Goal: Task Accomplishment & Management: Manage account settings

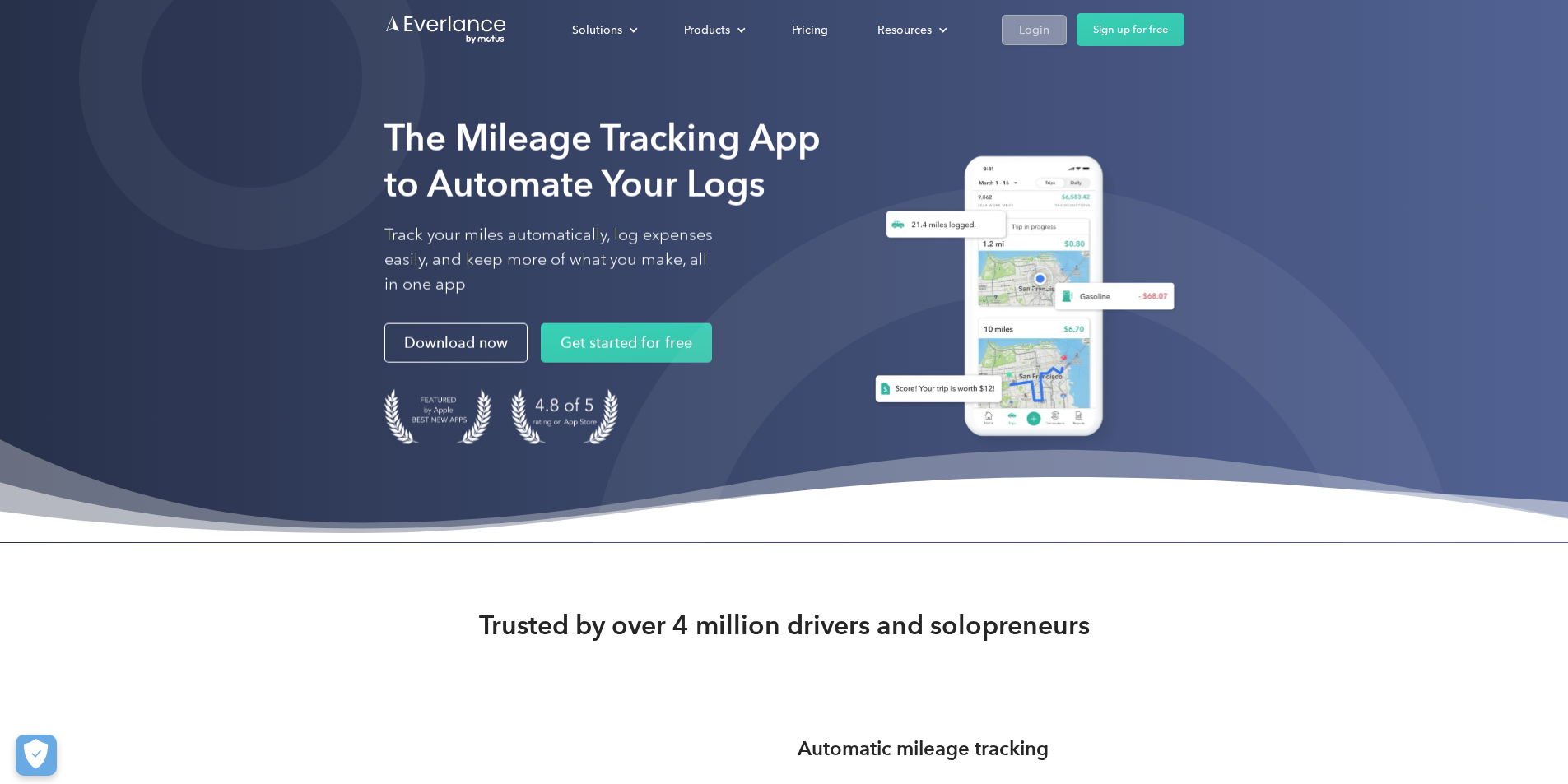
click at [1050, 35] on div "Login" at bounding box center [1034, 29] width 30 height 20
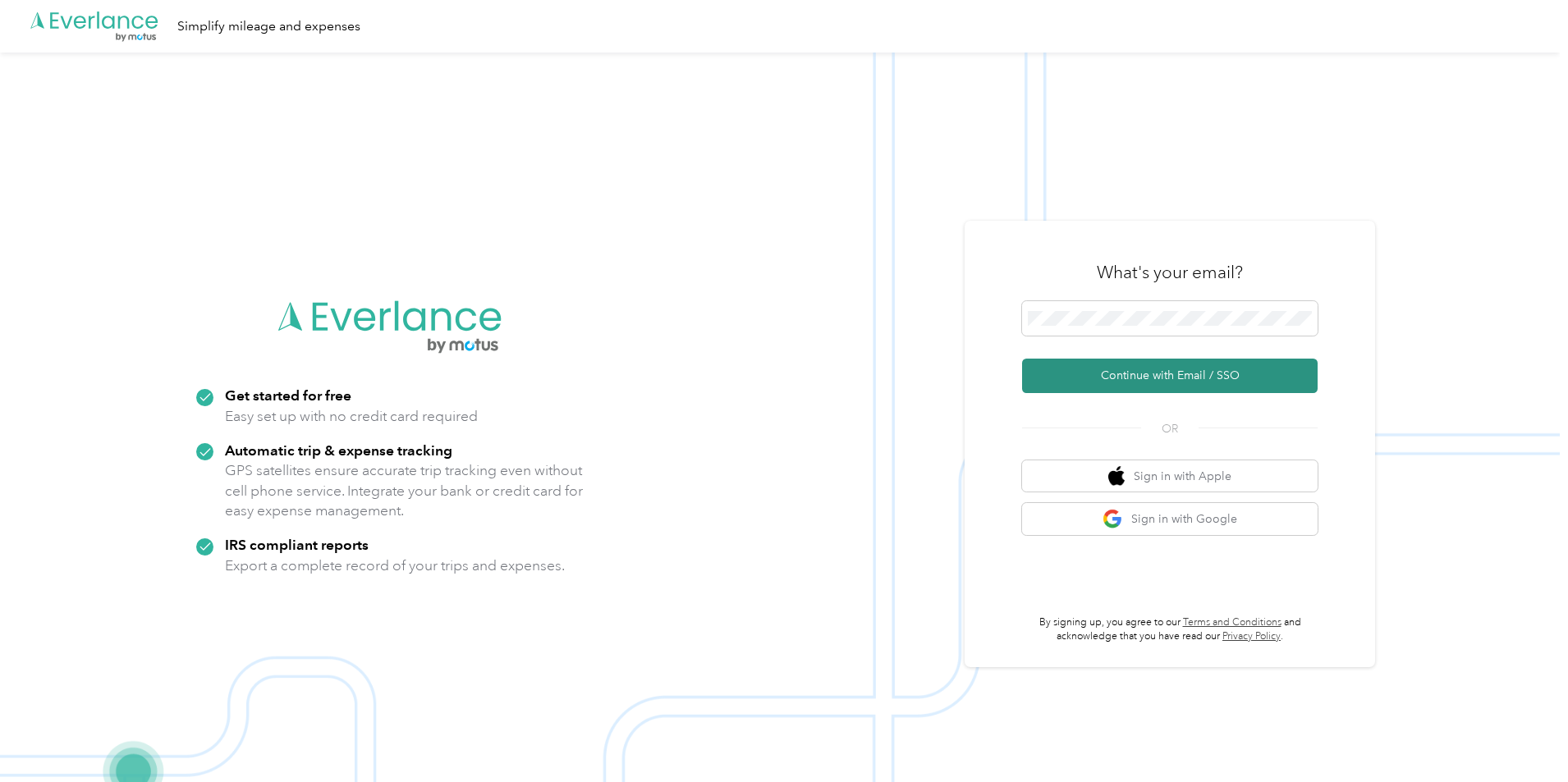
click at [1095, 373] on button "Continue with Email / SSO" at bounding box center [1169, 376] width 295 height 34
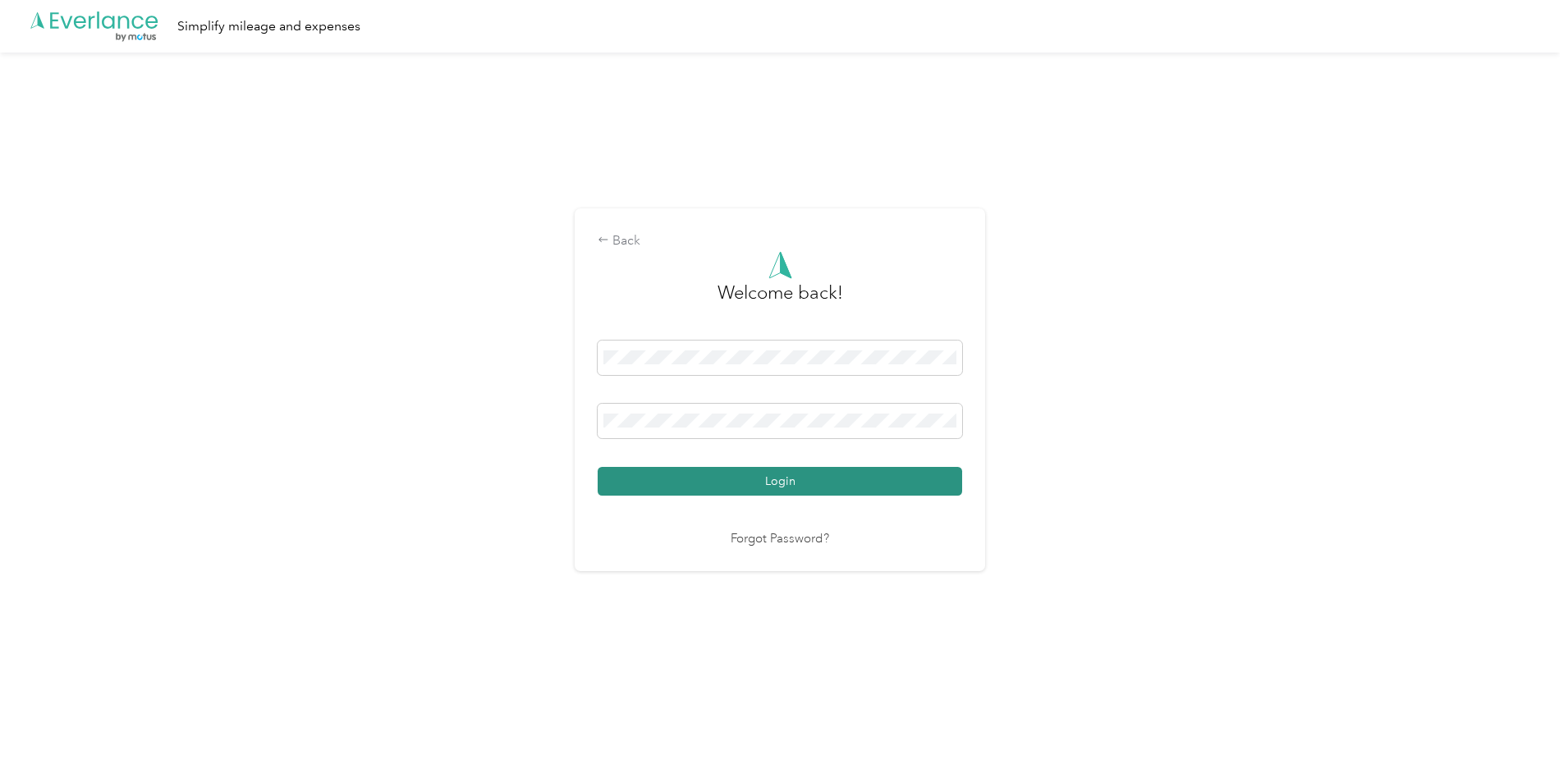
click at [818, 492] on button "Login" at bounding box center [780, 481] width 364 height 29
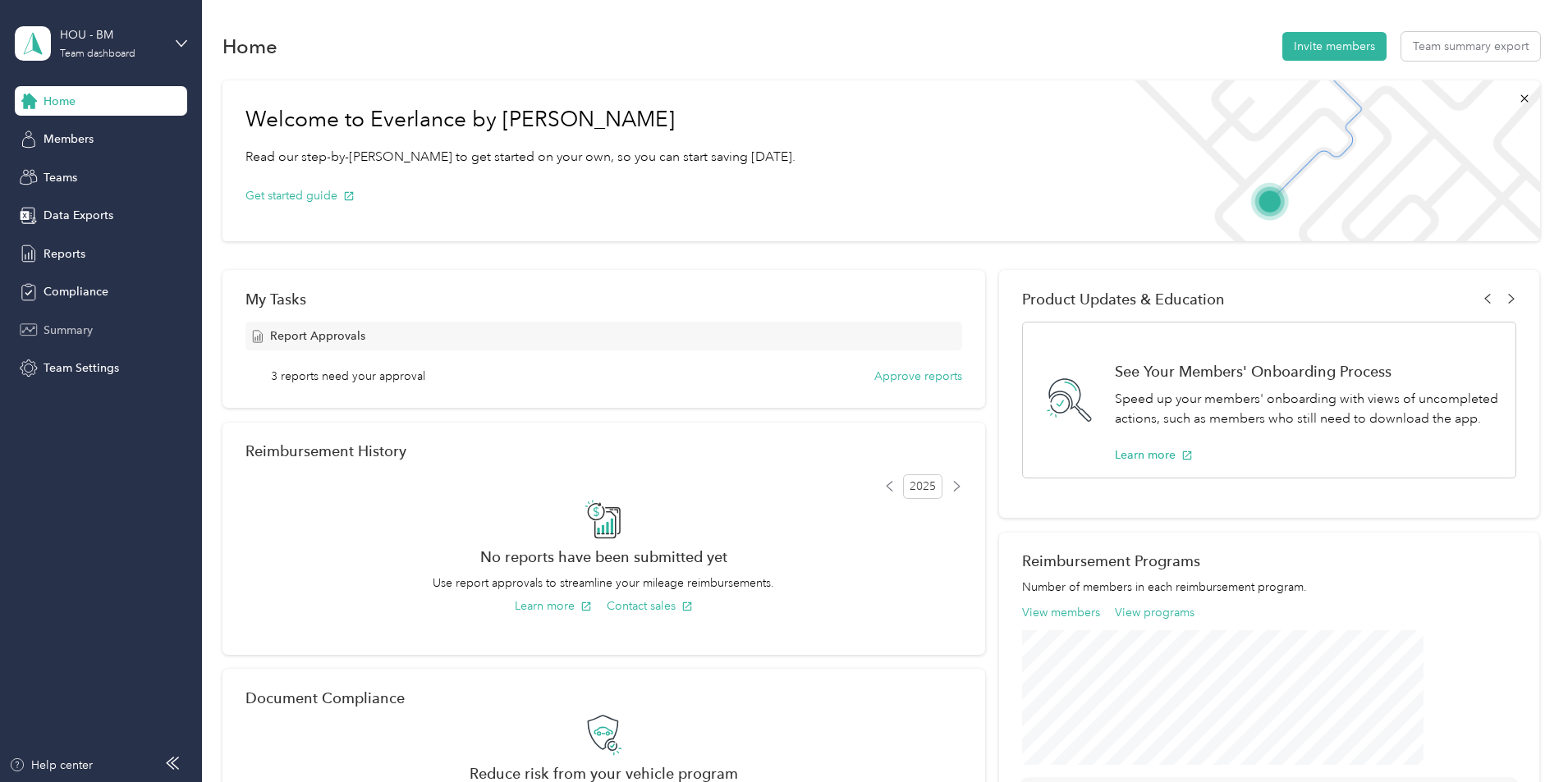
click at [87, 331] on span "Summary" at bounding box center [68, 330] width 50 height 17
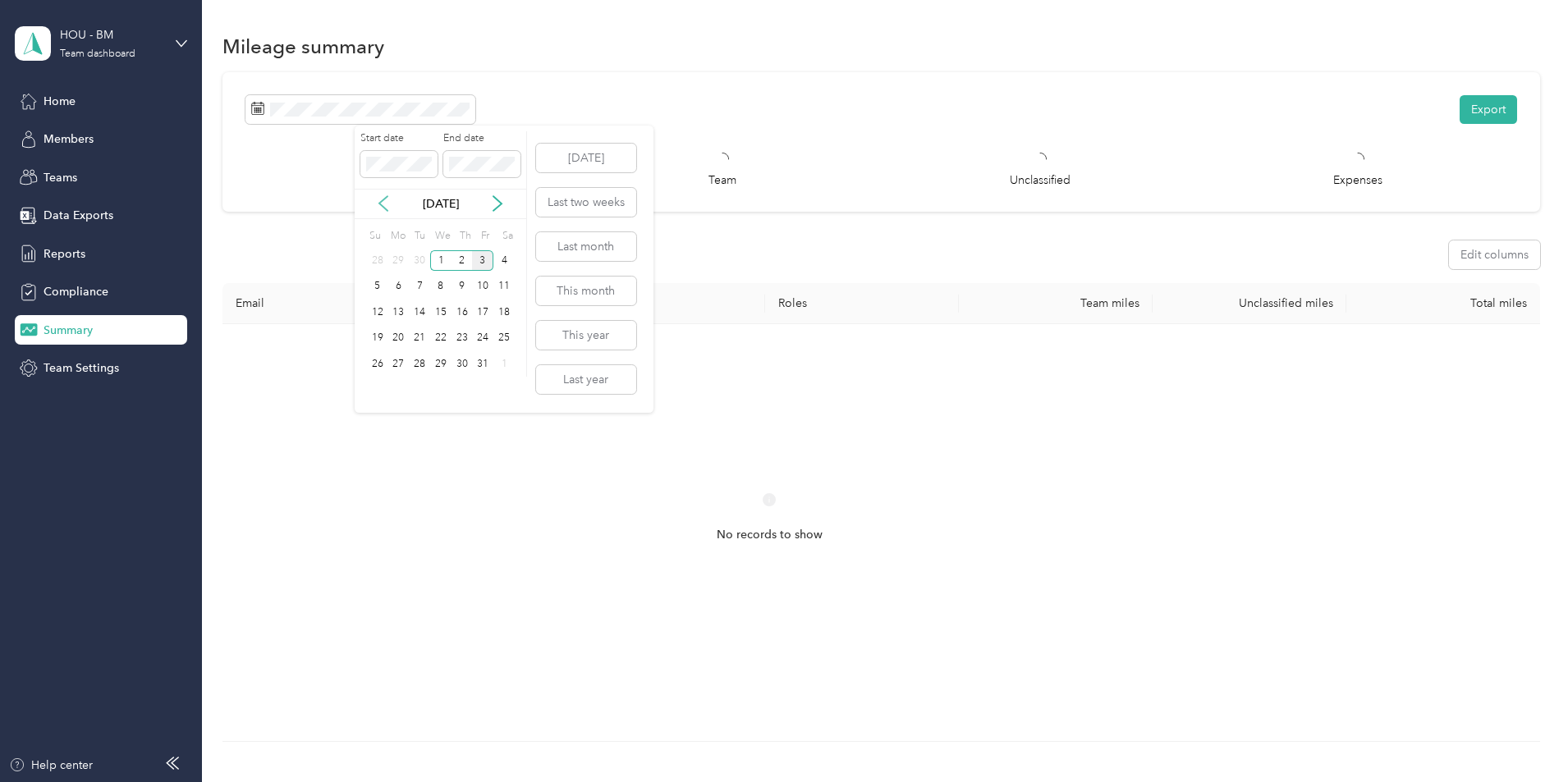
click at [388, 207] on icon at bounding box center [384, 203] width 17 height 17
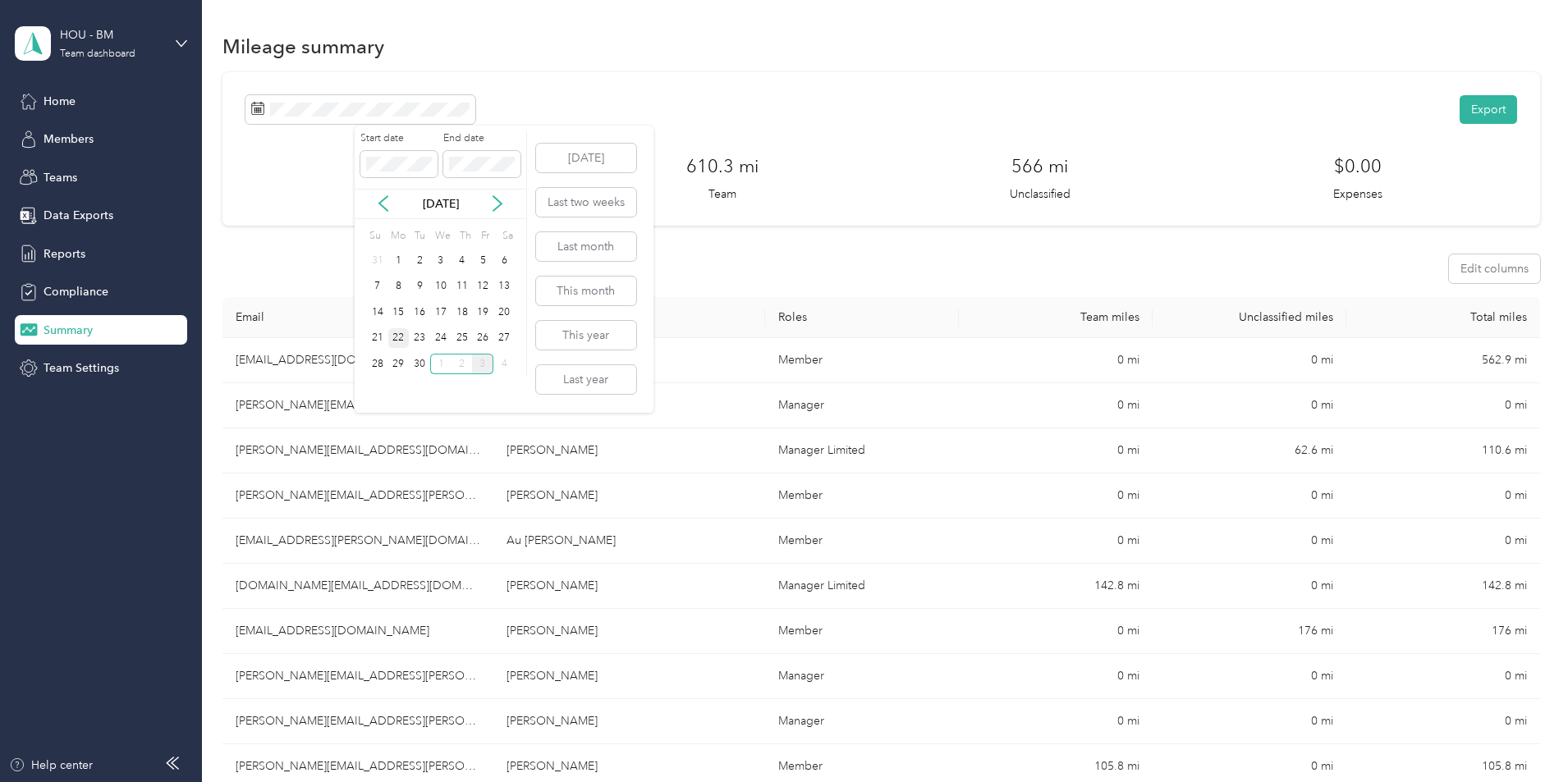
click at [400, 341] on div "22" at bounding box center [399, 338] width 21 height 20
click at [380, 368] on div "28" at bounding box center [377, 364] width 21 height 20
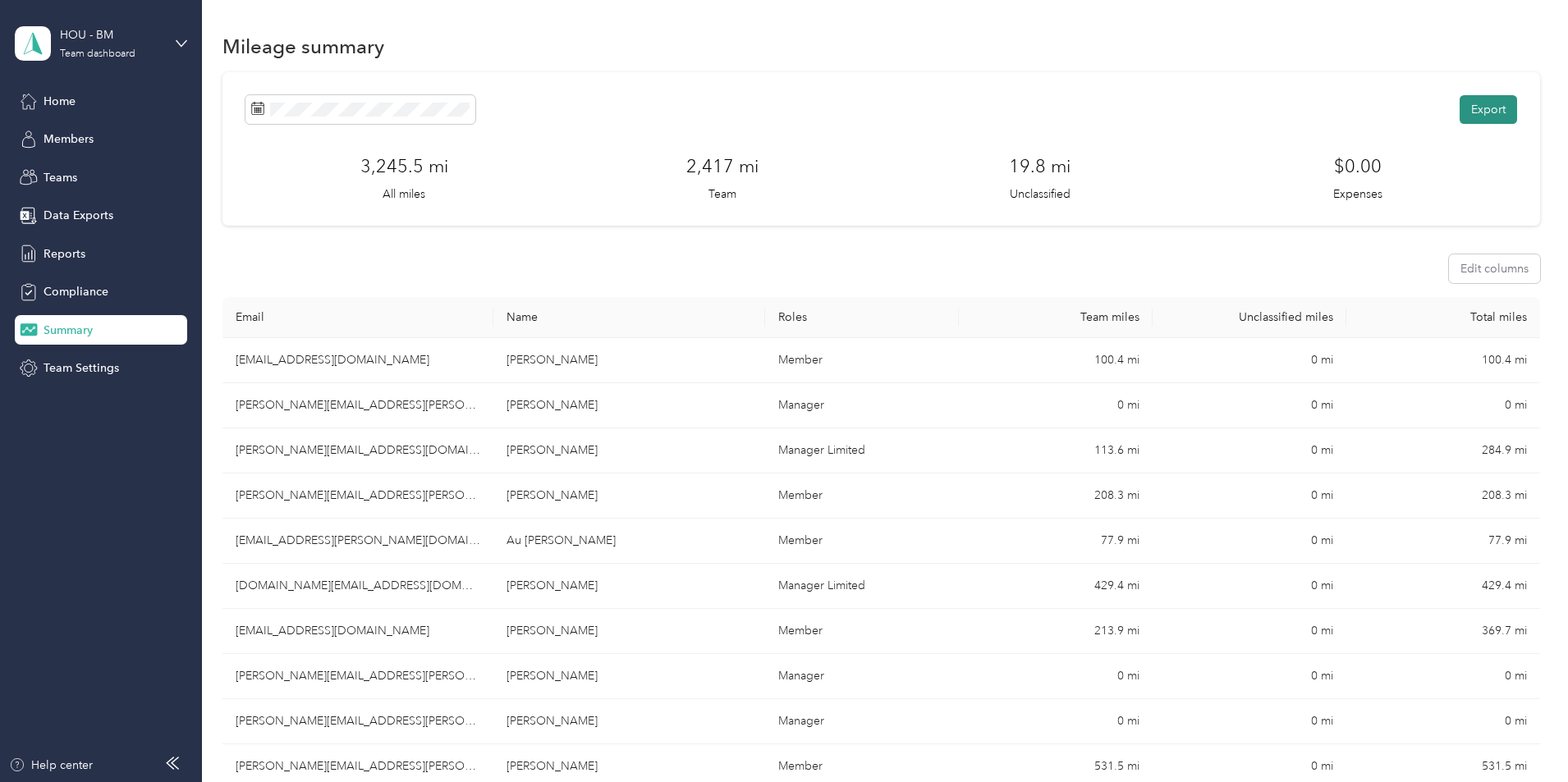
click at [1459, 113] on button "Export" at bounding box center [1488, 109] width 57 height 29
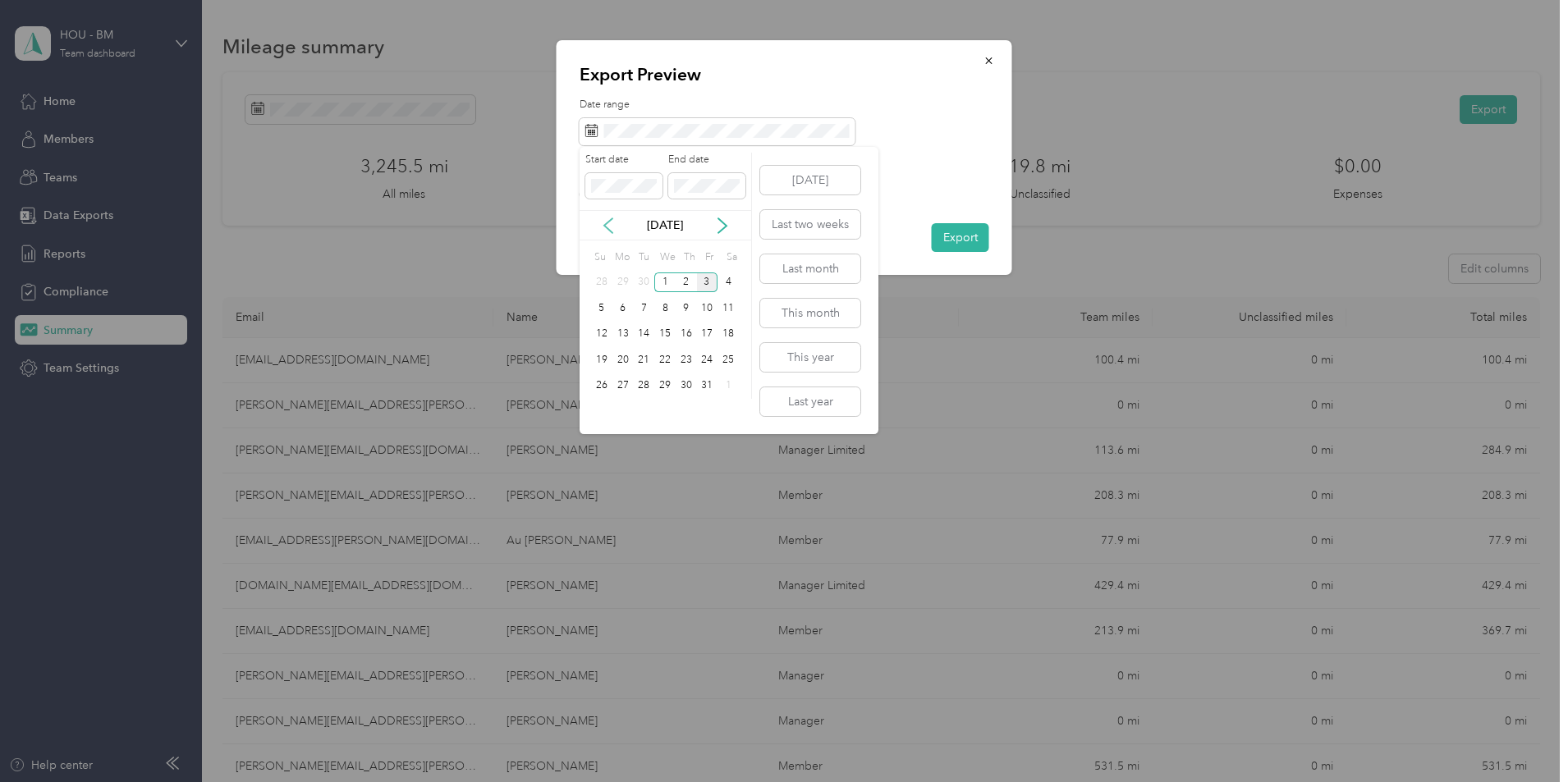
click at [607, 225] on icon at bounding box center [609, 226] width 17 height 17
click at [623, 357] on div "22" at bounding box center [622, 360] width 21 height 20
click at [605, 386] on div "28" at bounding box center [601, 386] width 21 height 20
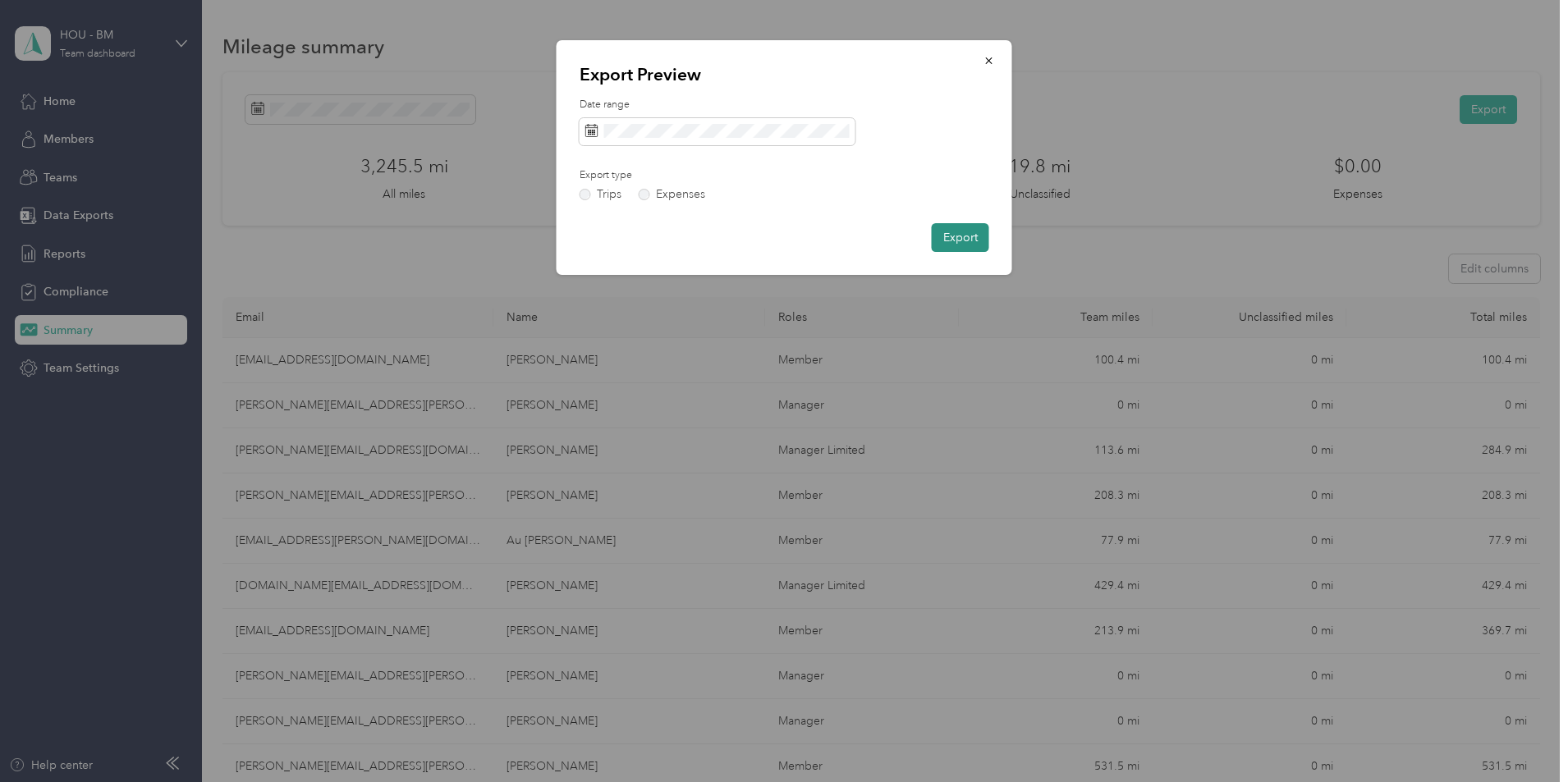
click at [948, 241] on button "Export" at bounding box center [961, 237] width 57 height 29
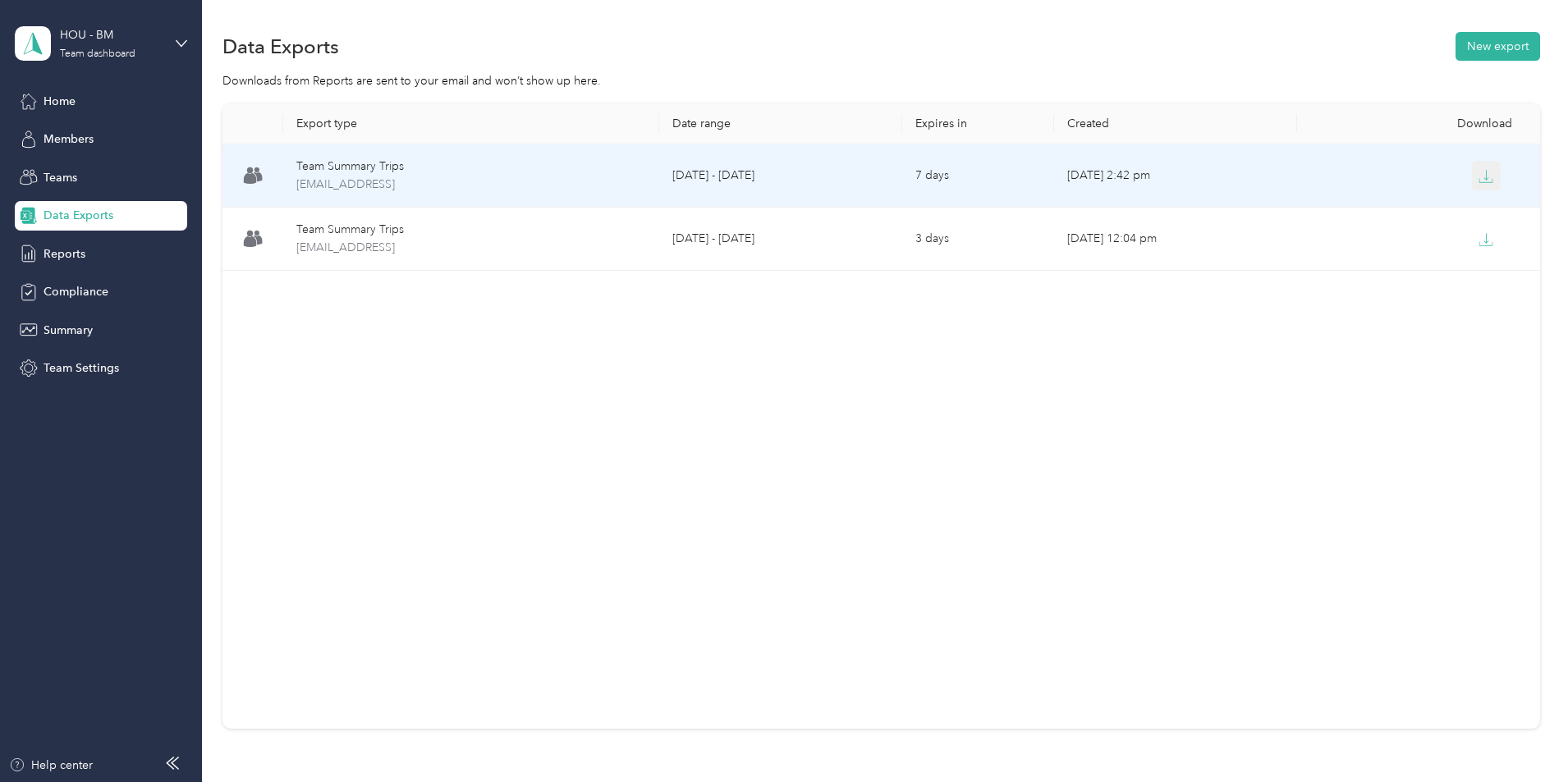
click at [1472, 177] on button "button" at bounding box center [1486, 175] width 29 height 29
